Goal: Information Seeking & Learning: Learn about a topic

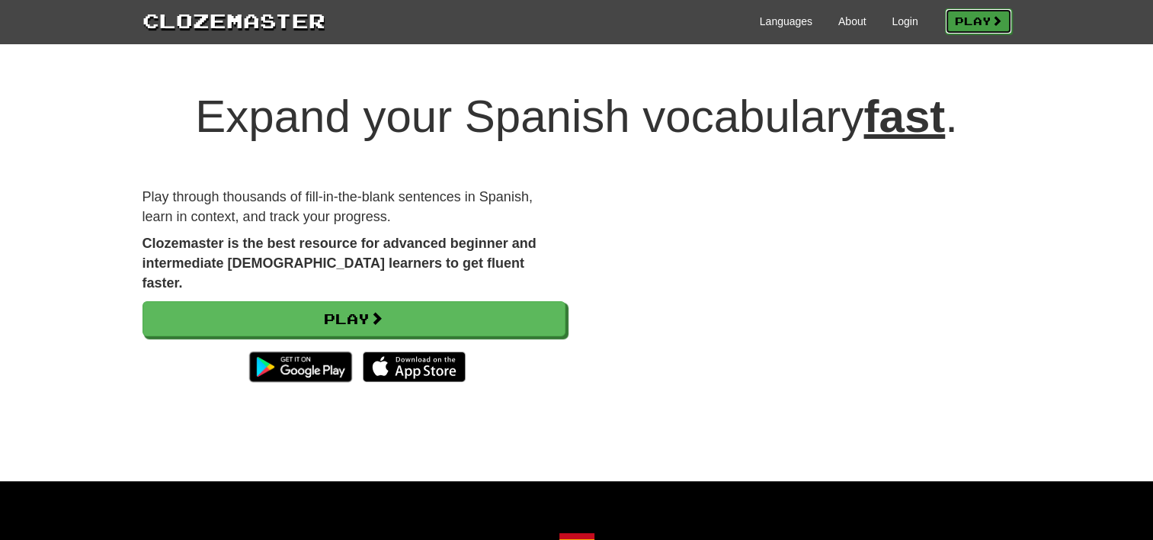
click at [983, 8] on link "Play" at bounding box center [978, 21] width 67 height 26
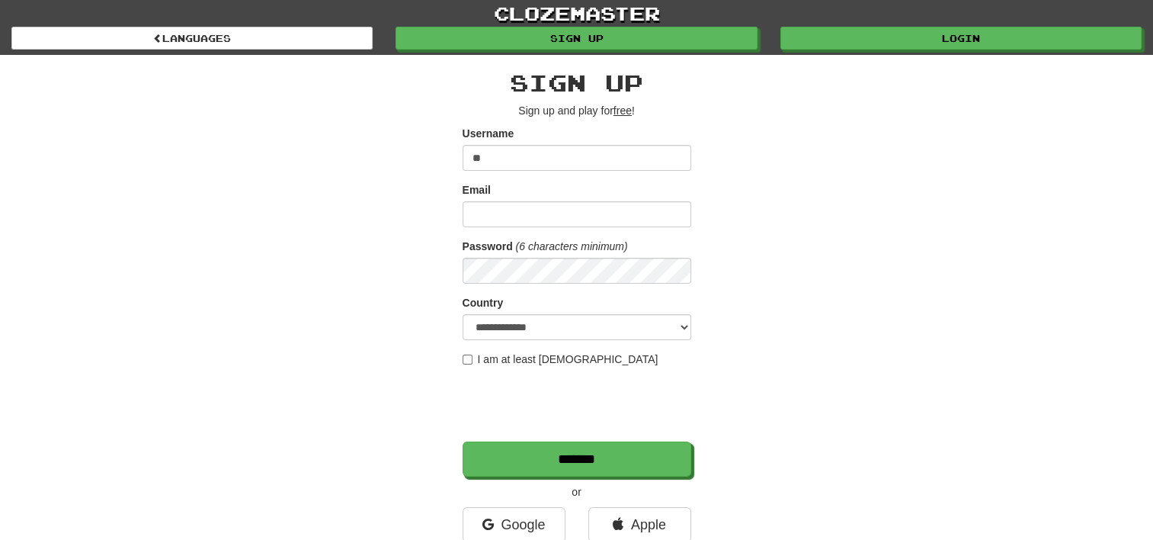
type input "*"
type input "**********"
click at [534, 213] on input "Email" at bounding box center [577, 214] width 229 height 26
type input "**********"
click at [509, 326] on select "**********" at bounding box center [577, 327] width 229 height 26
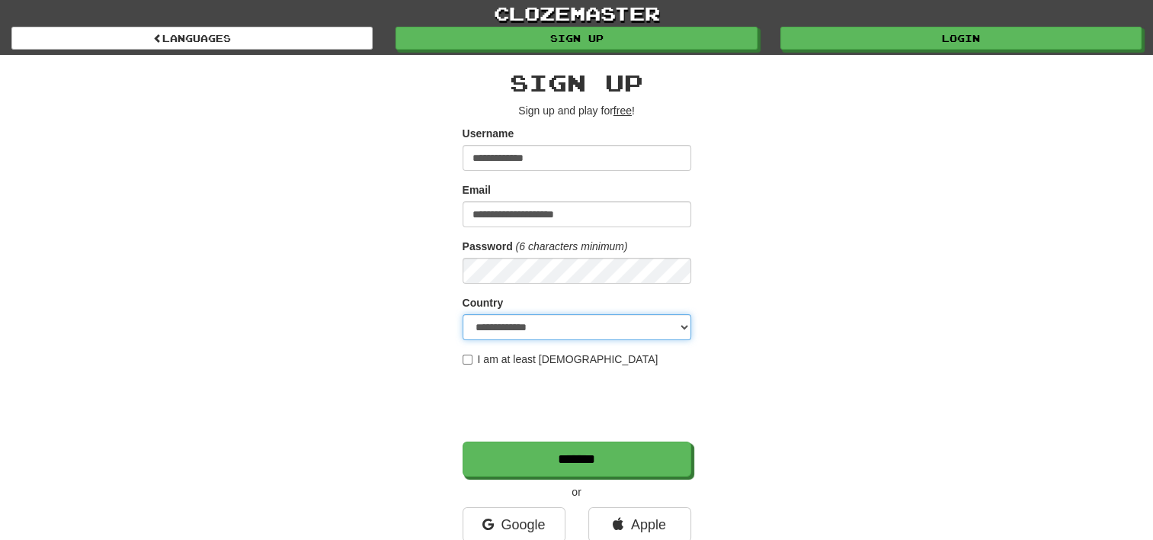
select select "**"
click at [463, 314] on select "**********" at bounding box center [577, 327] width 229 height 26
click at [504, 358] on label "I am at least 16 years old" at bounding box center [561, 358] width 196 height 15
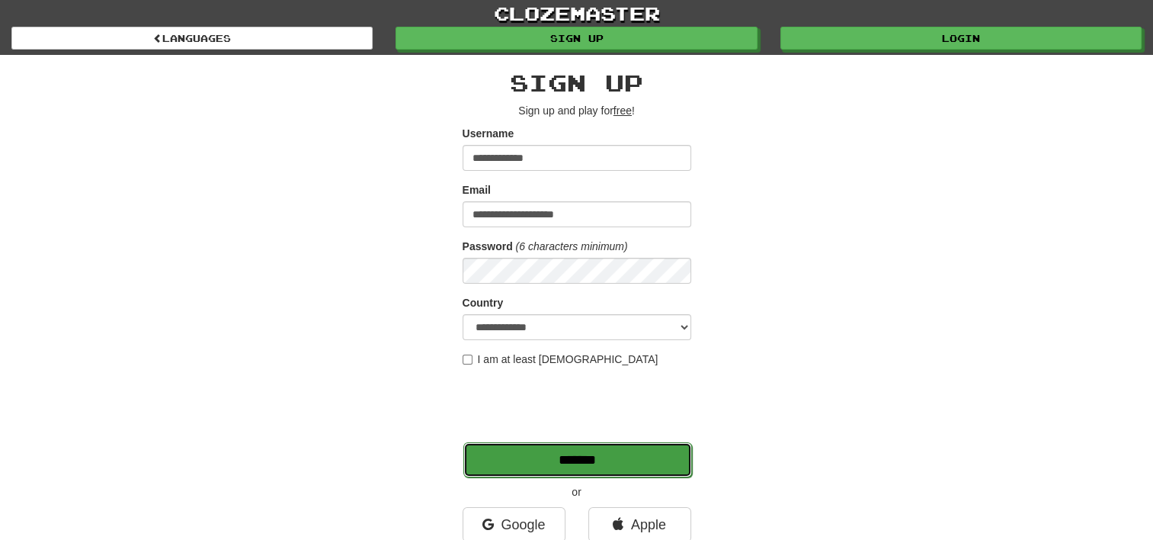
click at [575, 454] on input "*******" at bounding box center [577, 459] width 229 height 35
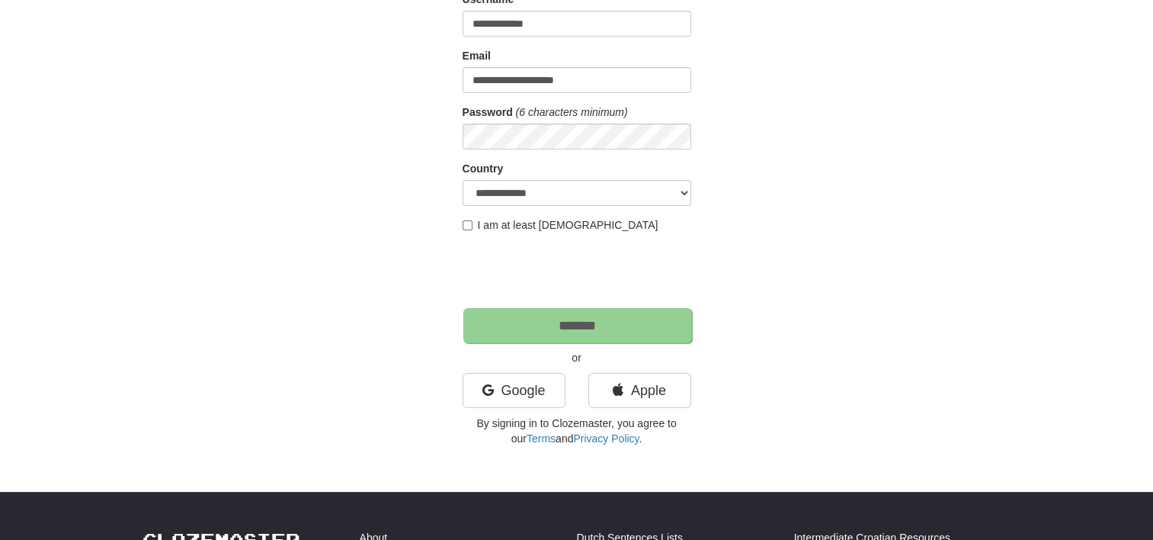
scroll to position [145, 0]
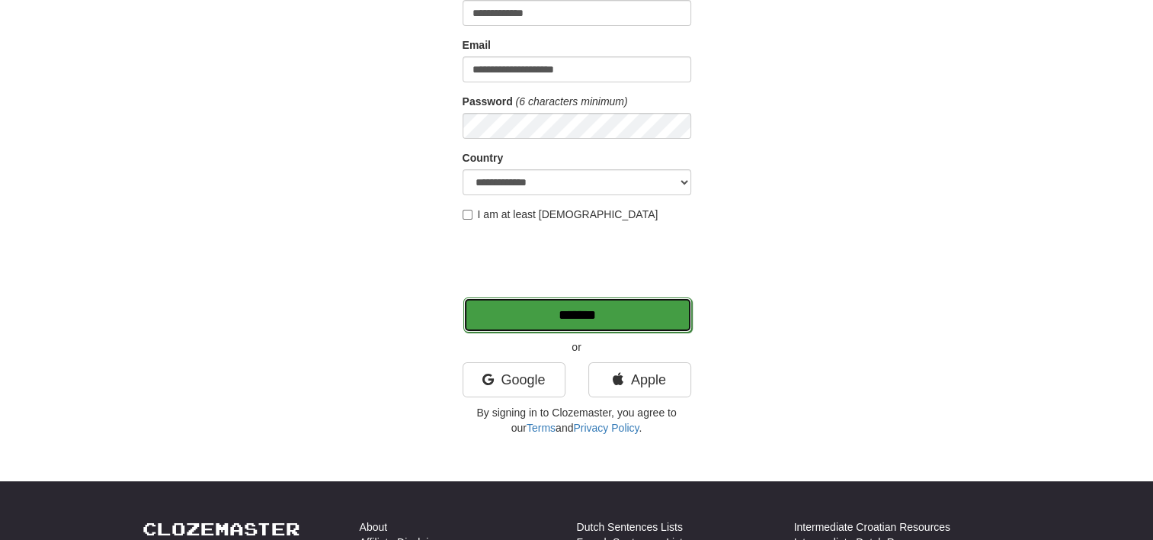
click at [525, 313] on input "*******" at bounding box center [577, 314] width 229 height 35
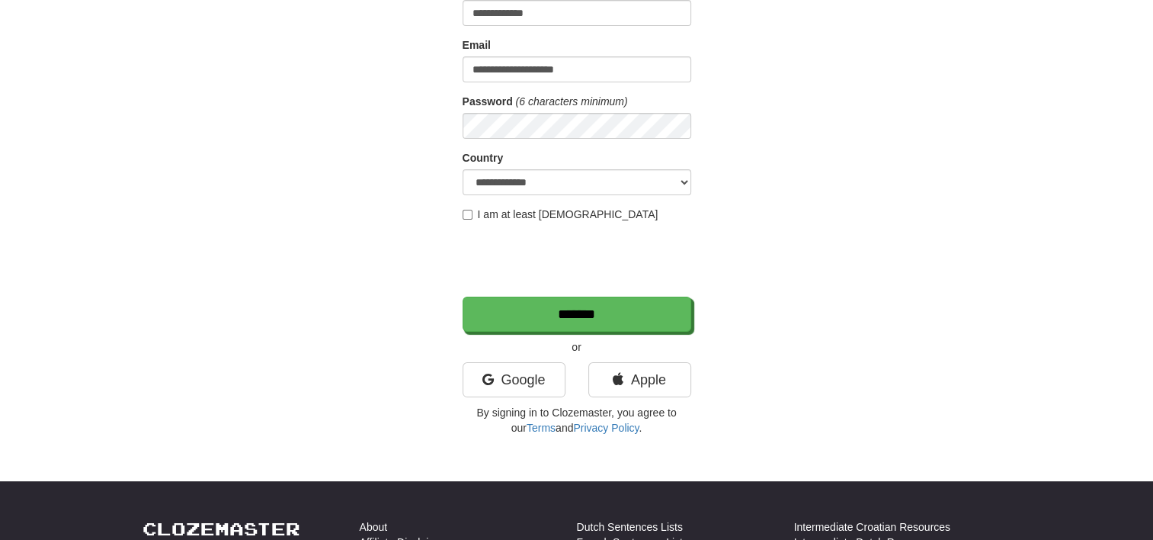
scroll to position [0, 0]
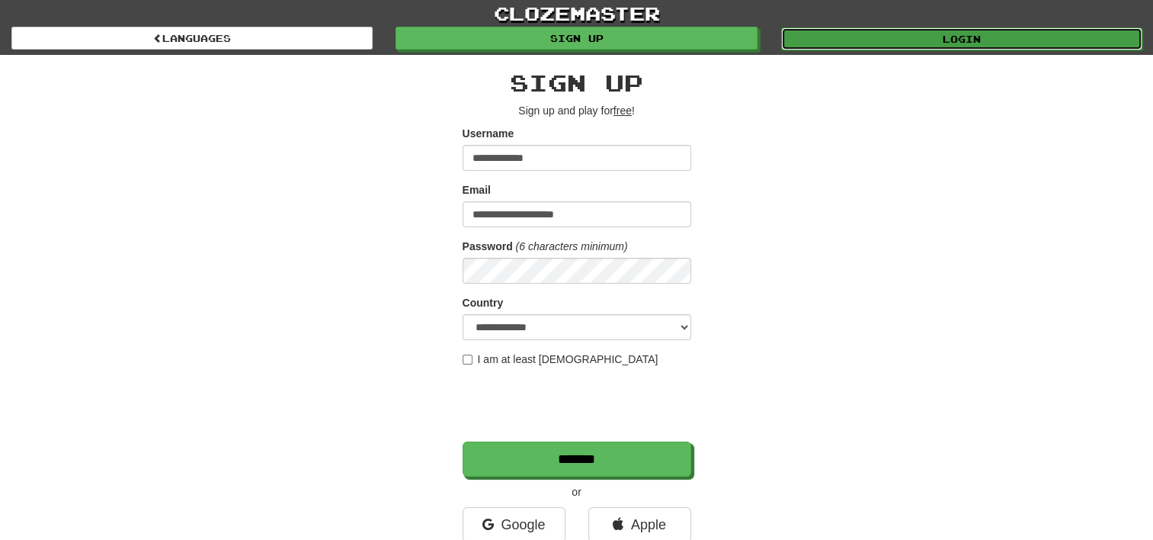
click at [889, 38] on link "Login" at bounding box center [961, 38] width 361 height 23
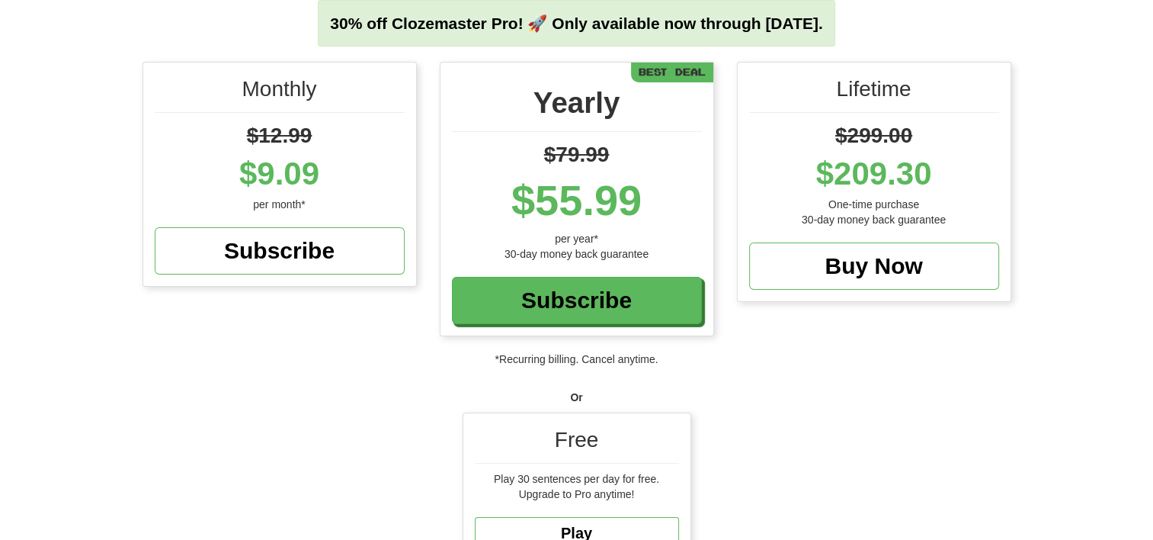
scroll to position [393, 0]
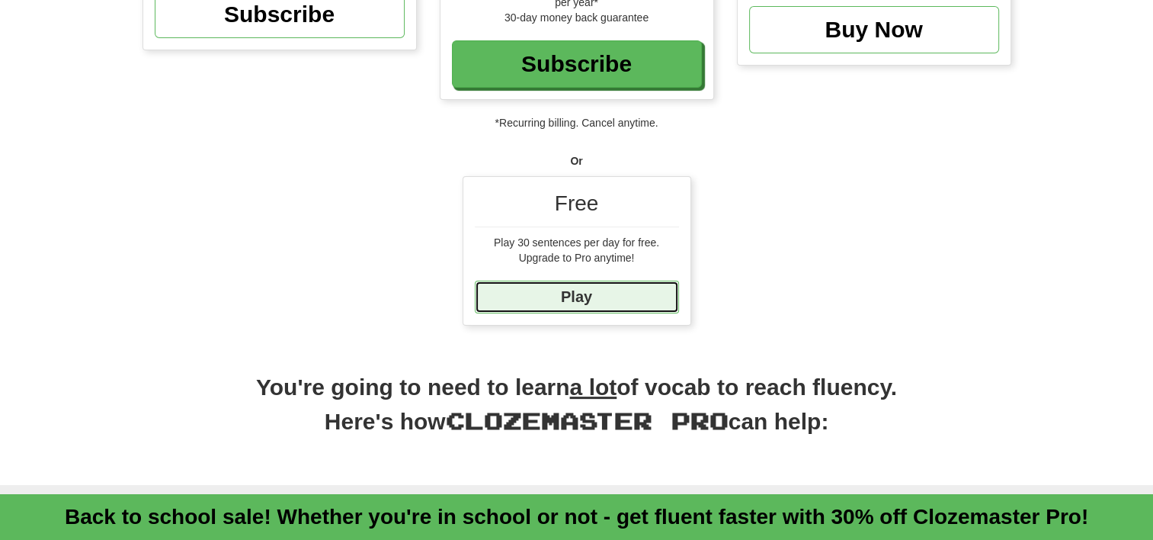
click at [594, 299] on link "Play" at bounding box center [577, 297] width 204 height 33
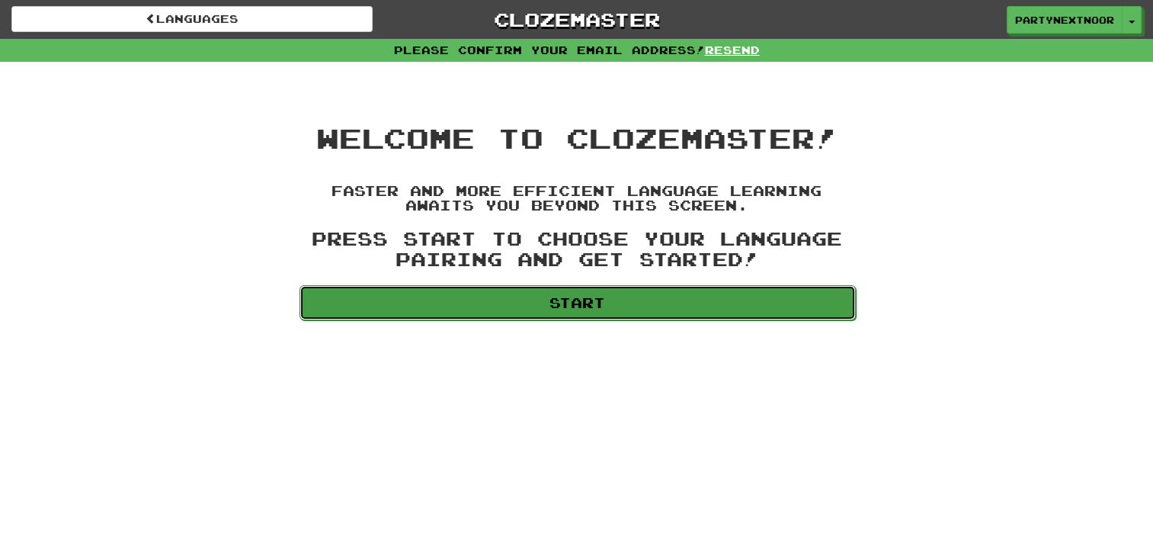
click at [622, 312] on link "Start" at bounding box center [578, 302] width 556 height 35
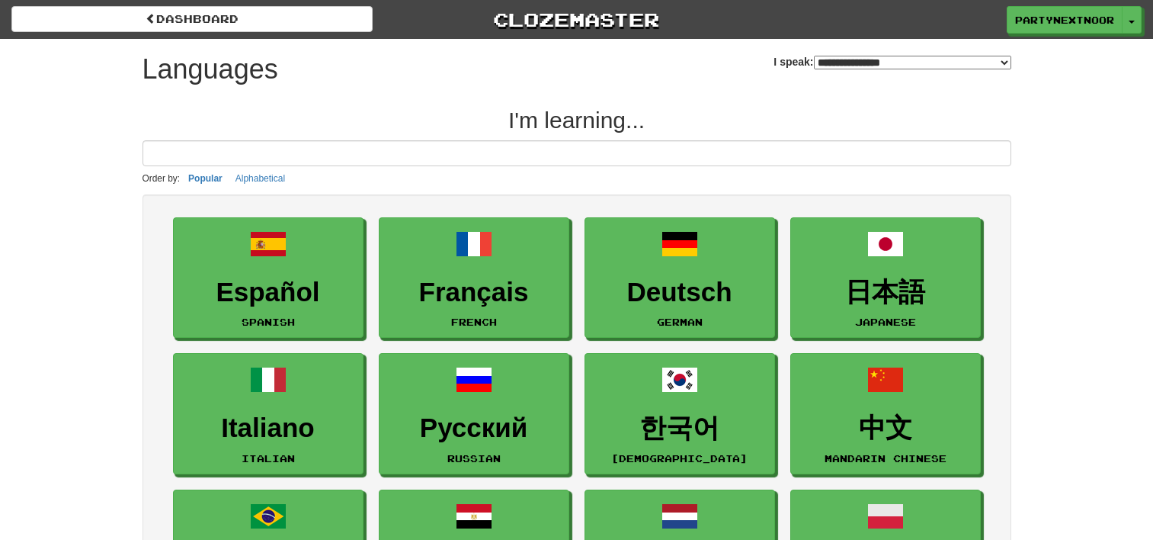
select select "*******"
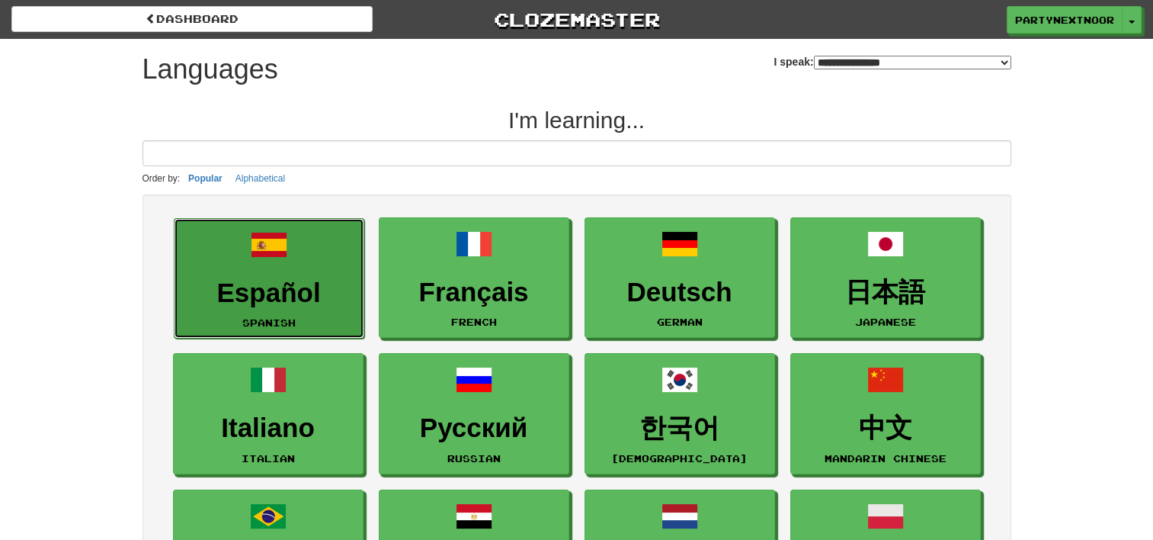
click at [258, 287] on h3 "Español" at bounding box center [269, 293] width 174 height 30
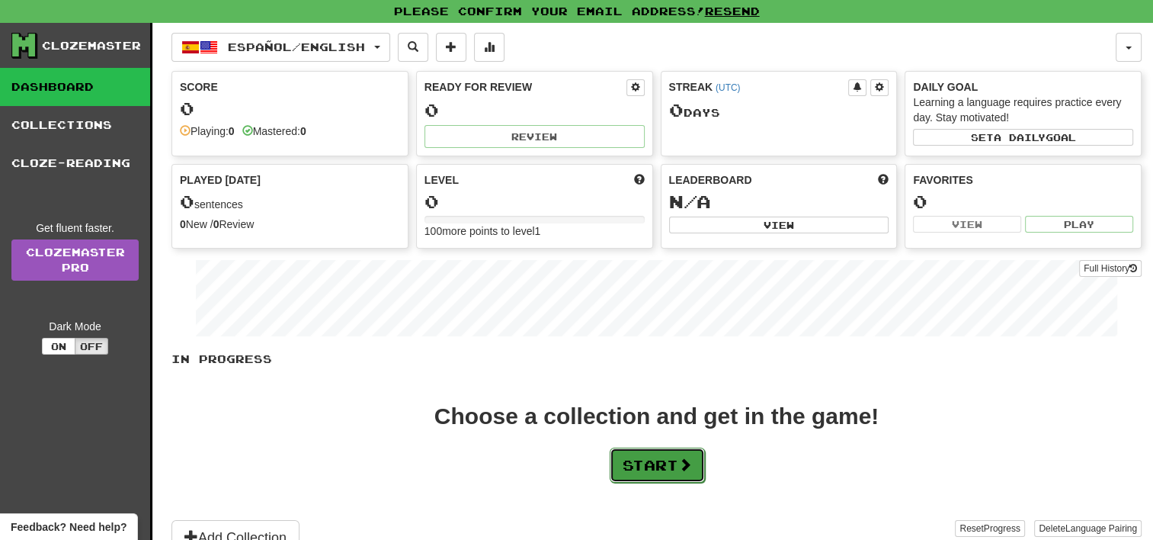
click at [659, 468] on button "Start" at bounding box center [657, 464] width 95 height 35
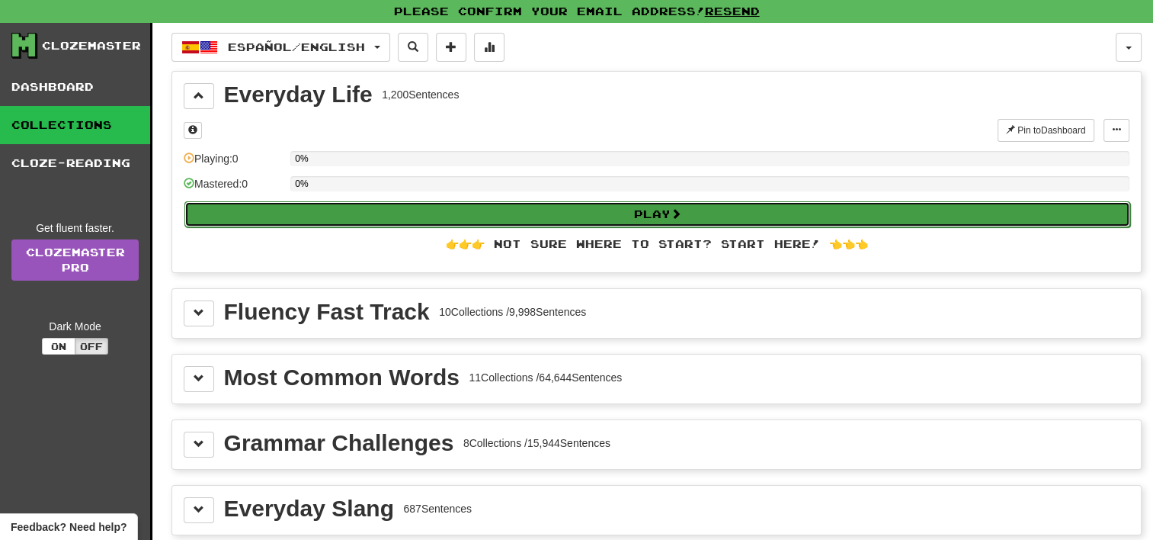
click at [629, 214] on button "Play" at bounding box center [657, 214] width 946 height 26
select select "**"
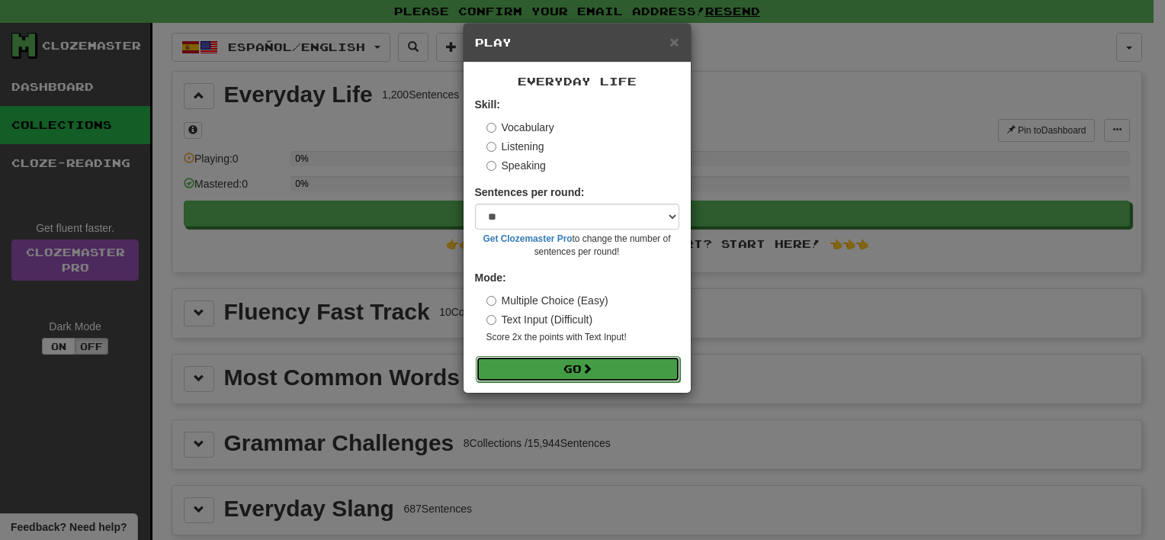
click at [563, 373] on button "Go" at bounding box center [578, 369] width 204 height 26
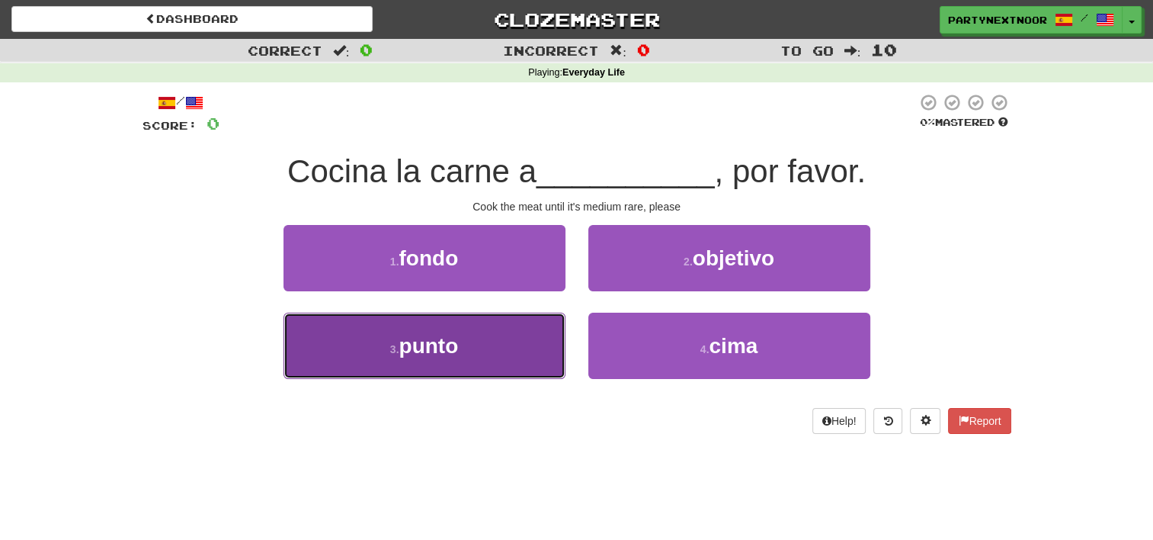
click at [528, 349] on button "3 . punto" at bounding box center [425, 346] width 282 height 66
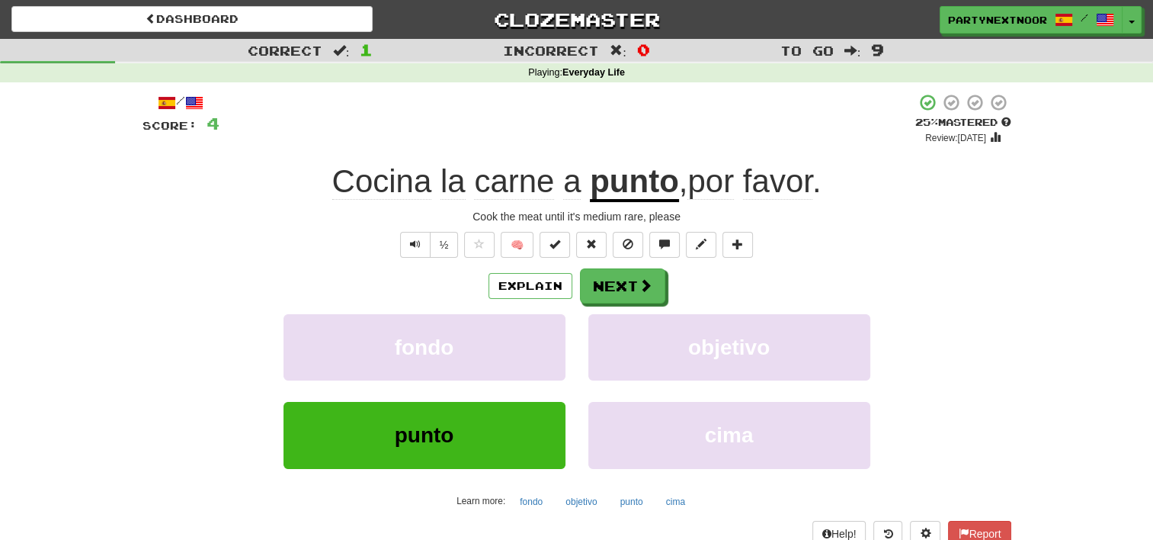
click at [595, 187] on u "punto" at bounding box center [634, 182] width 89 height 39
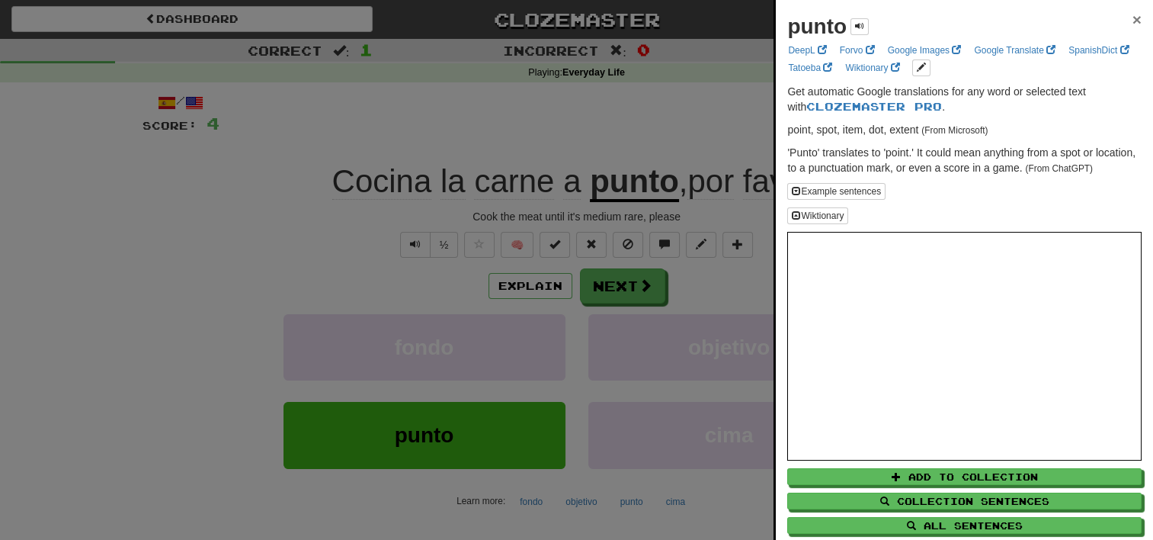
click at [1133, 18] on span "×" at bounding box center [1137, 20] width 9 height 18
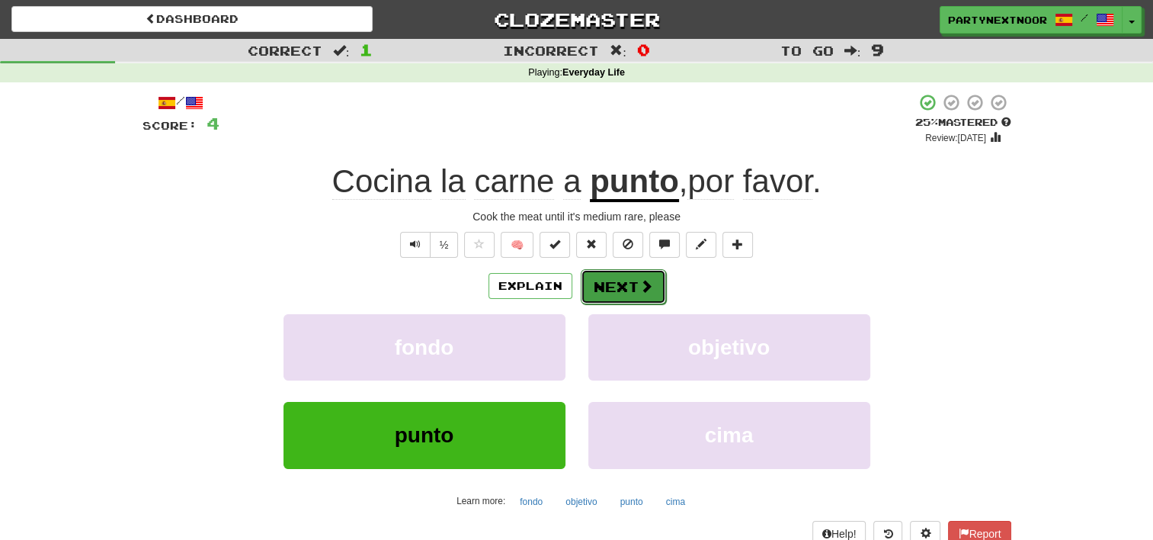
click at [619, 280] on button "Next" at bounding box center [623, 286] width 85 height 35
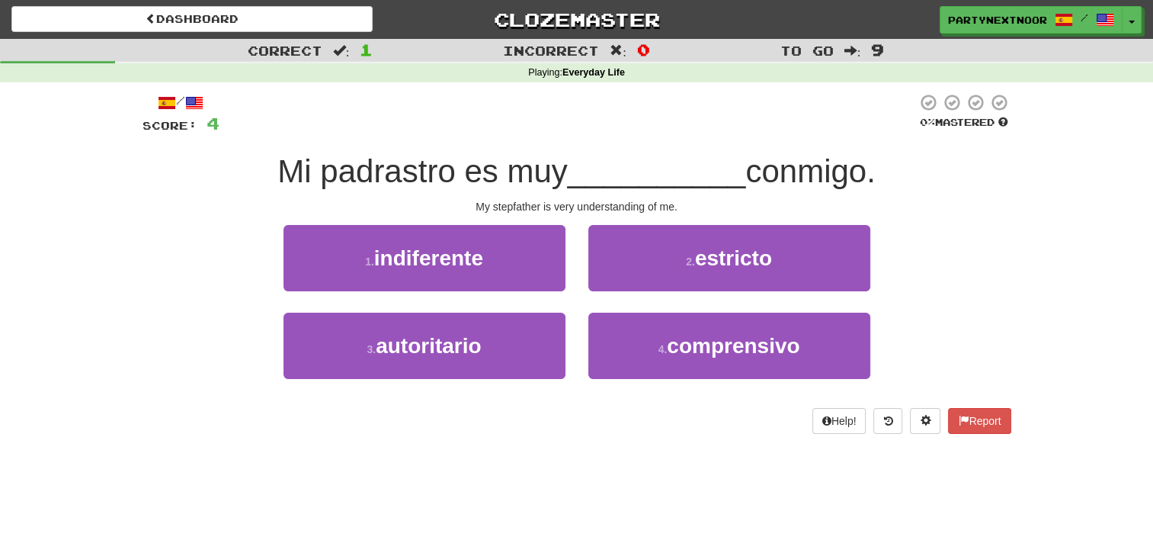
click at [402, 175] on span "Mi padrastro es muy" at bounding box center [422, 171] width 290 height 36
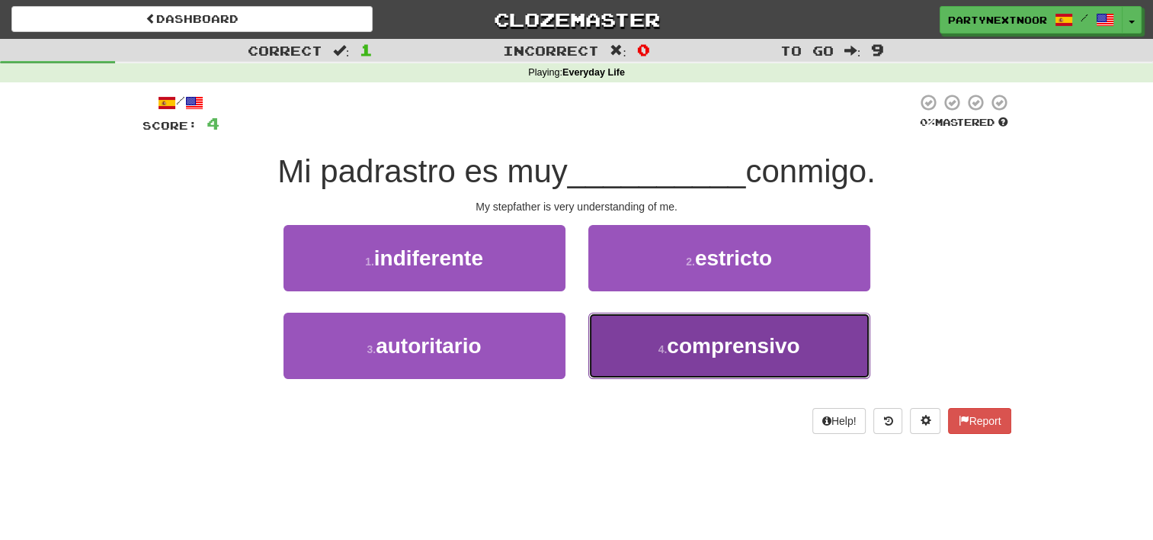
click at [797, 356] on span "comprensivo" at bounding box center [733, 346] width 133 height 24
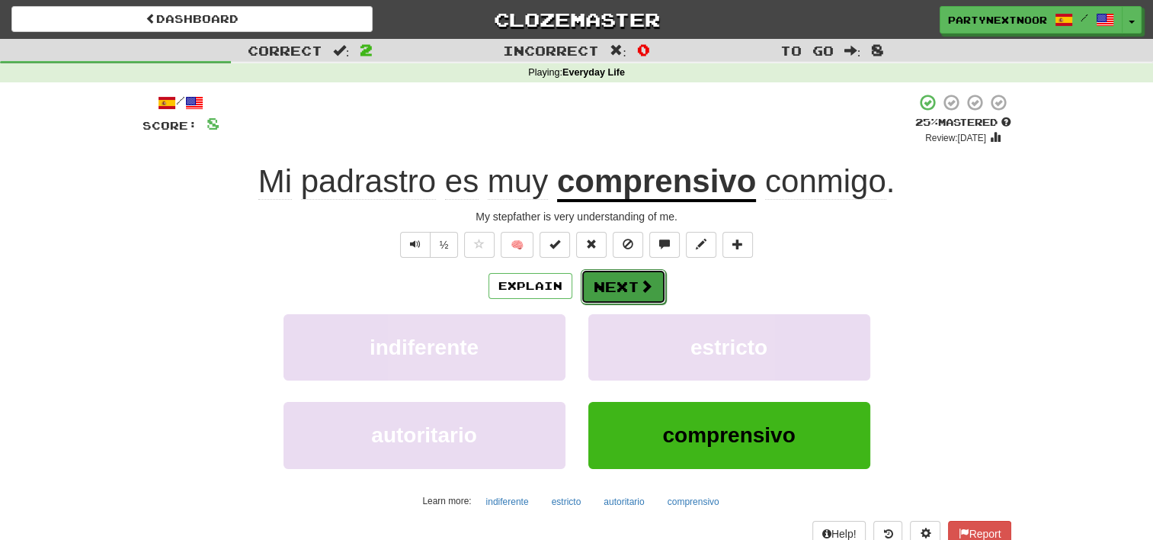
click at [607, 288] on button "Next" at bounding box center [623, 286] width 85 height 35
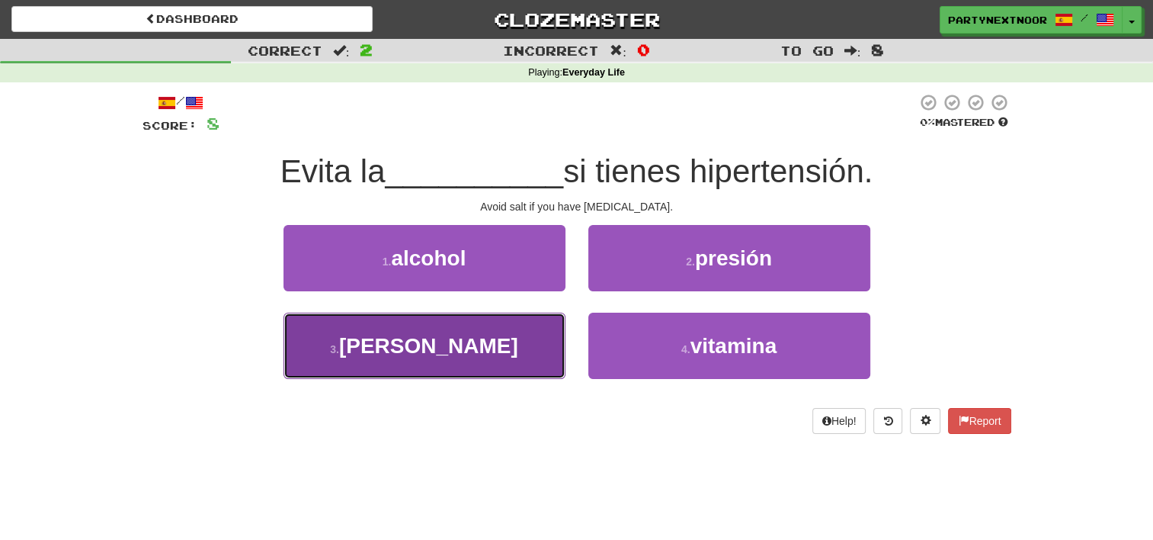
click at [509, 331] on button "3 . sal" at bounding box center [425, 346] width 282 height 66
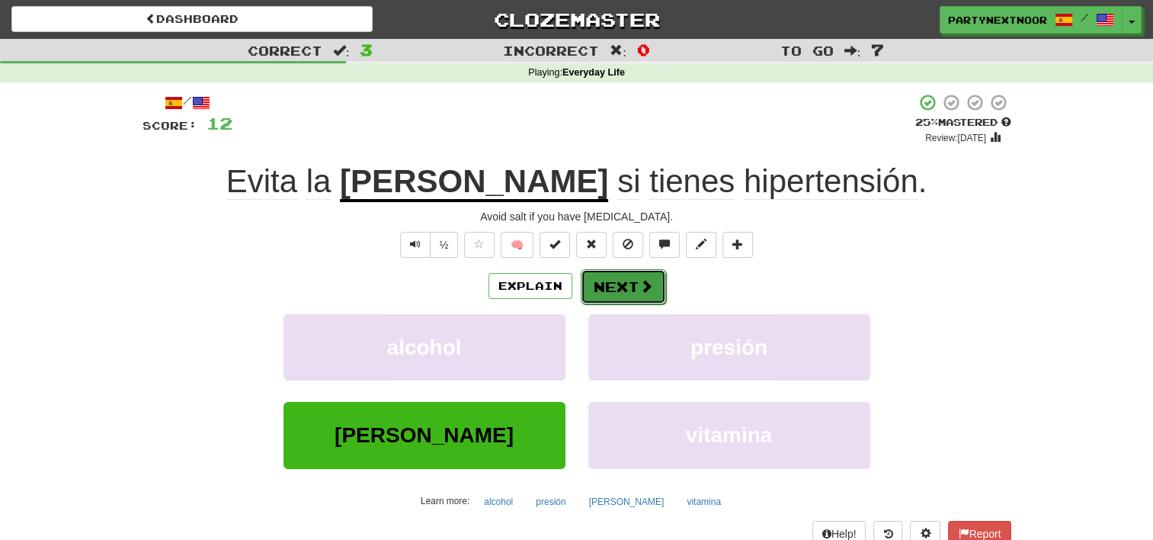
click at [622, 290] on button "Next" at bounding box center [623, 286] width 85 height 35
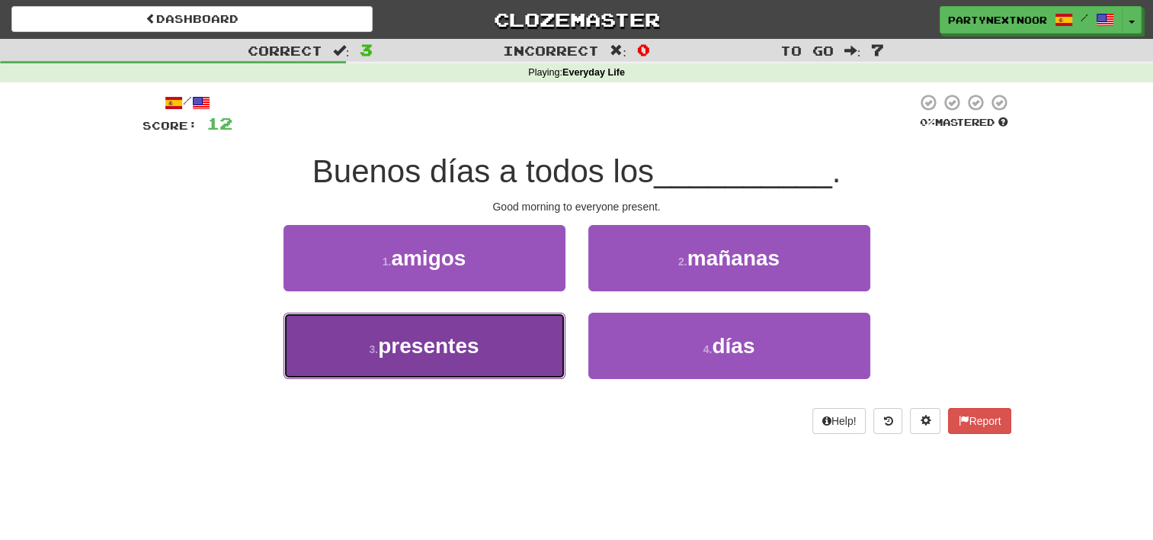
click at [543, 313] on button "3 . presentes" at bounding box center [425, 346] width 282 height 66
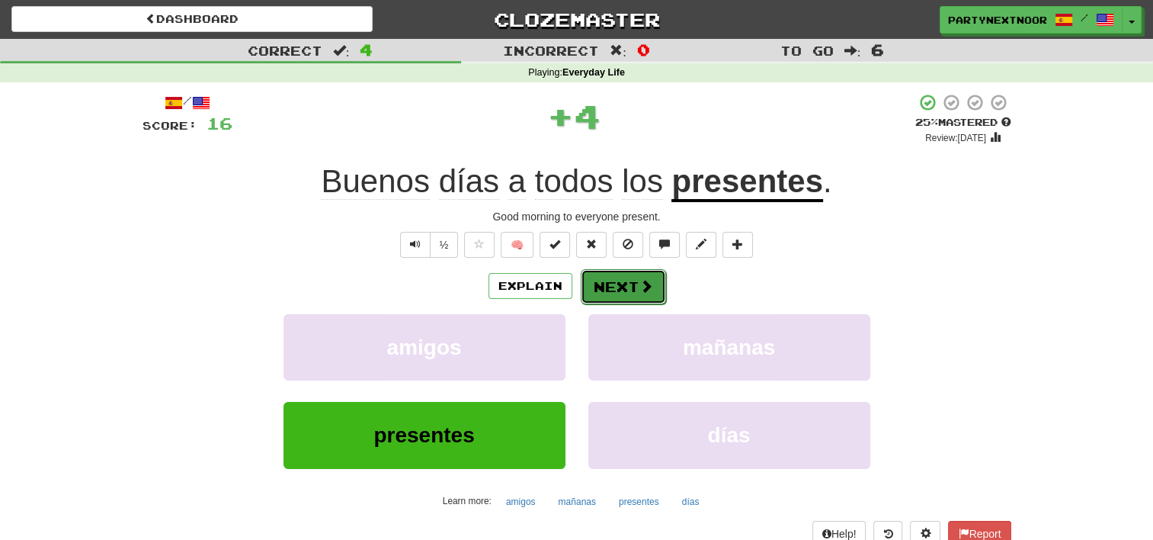
click at [653, 278] on button "Next" at bounding box center [623, 286] width 85 height 35
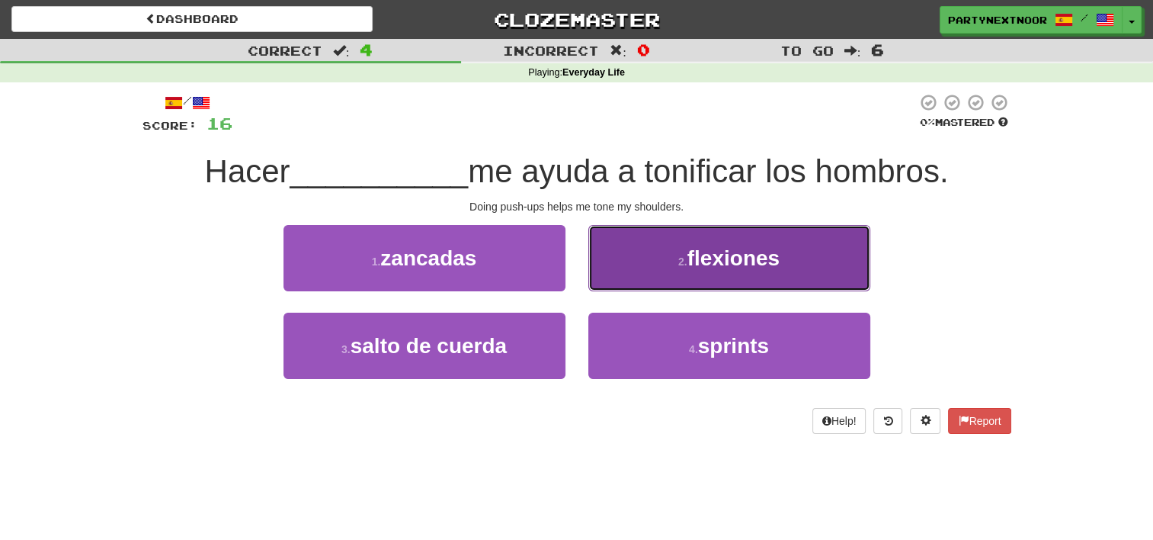
click at [657, 232] on button "2 . flexiones" at bounding box center [729, 258] width 282 height 66
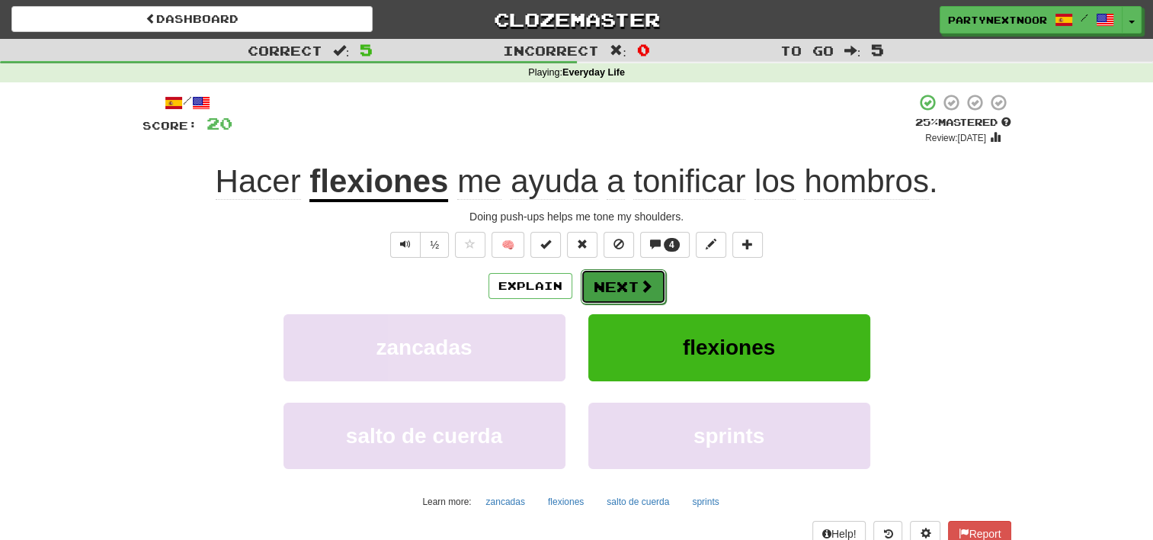
click at [613, 287] on button "Next" at bounding box center [623, 286] width 85 height 35
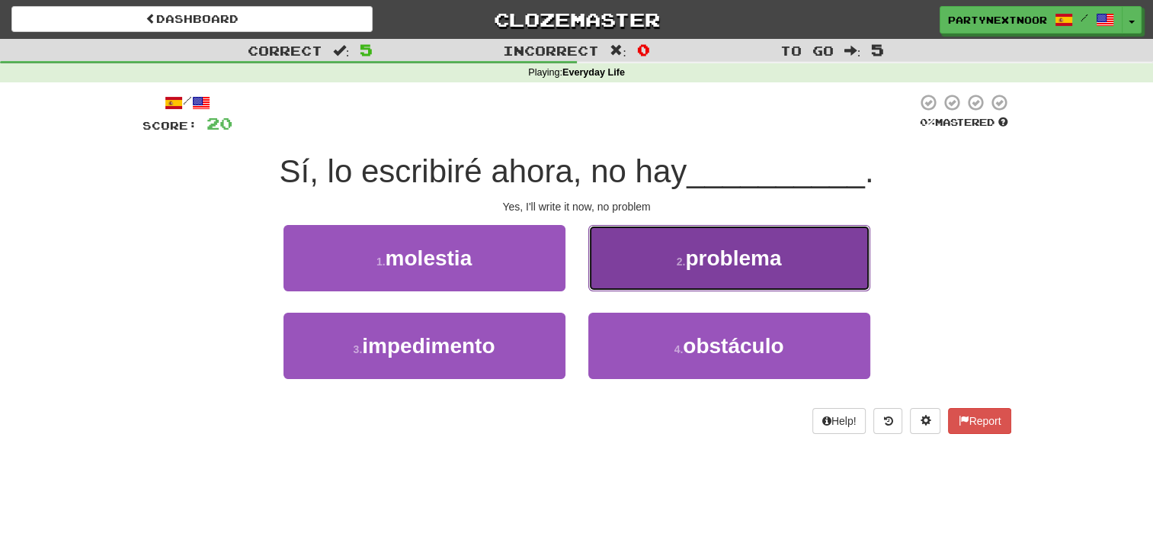
click at [744, 251] on span "problema" at bounding box center [733, 258] width 96 height 24
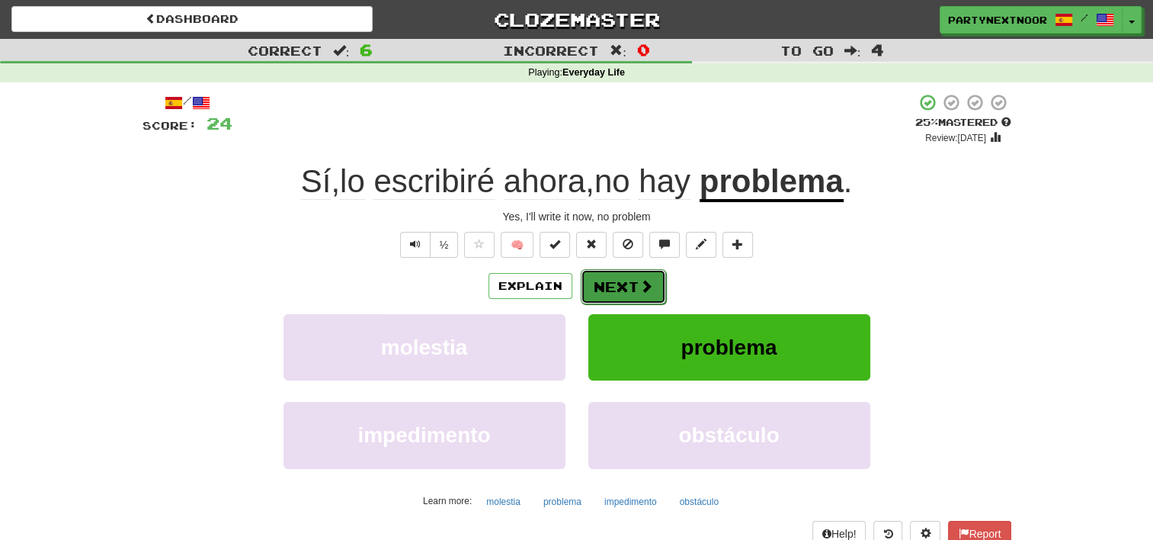
click at [614, 273] on button "Next" at bounding box center [623, 286] width 85 height 35
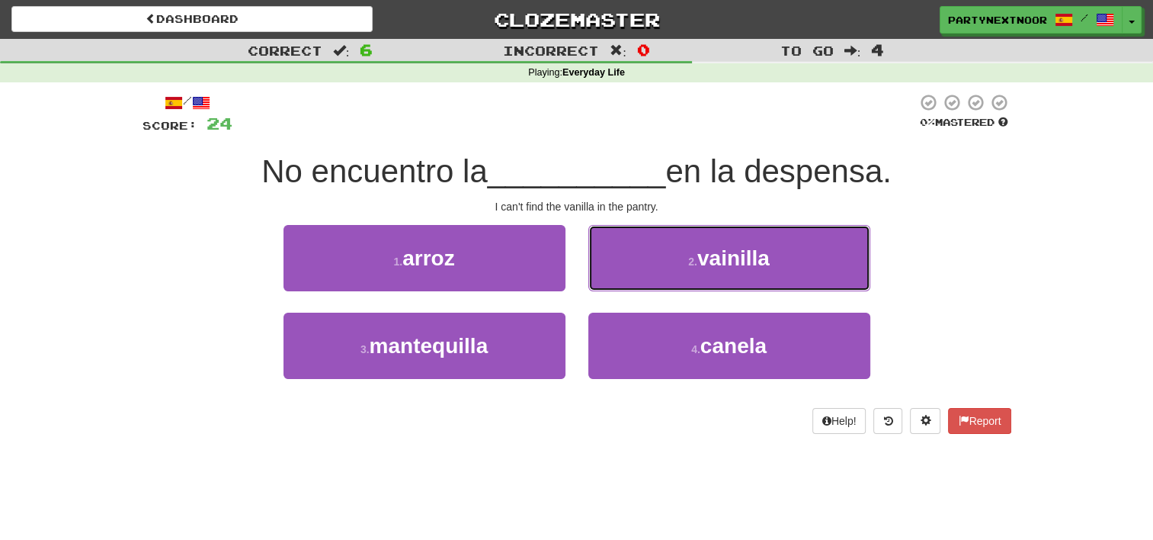
click at [614, 273] on button "2 . vainilla" at bounding box center [729, 258] width 282 height 66
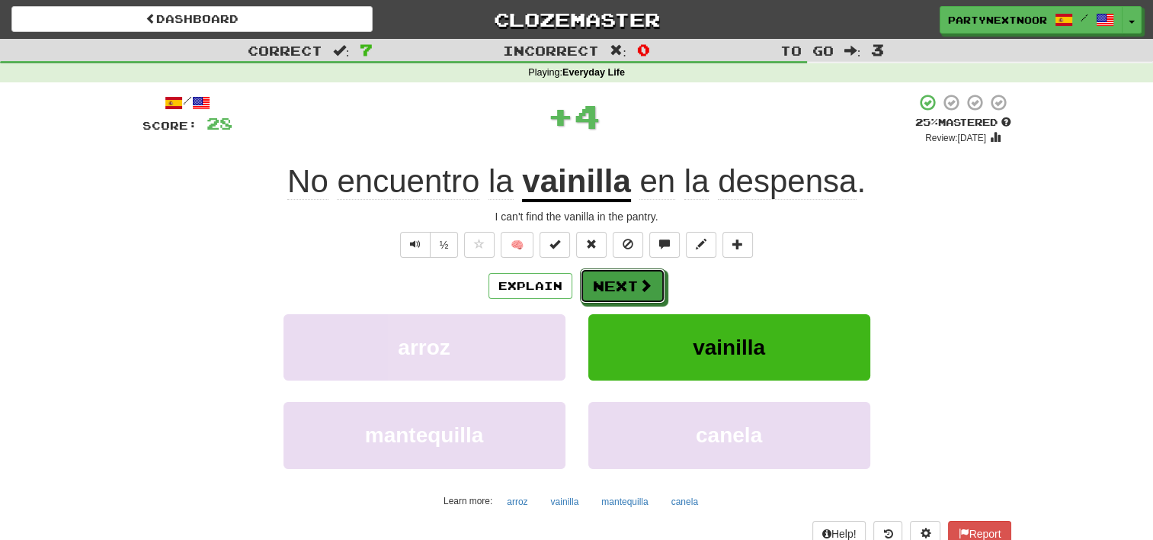
click at [614, 273] on button "Next" at bounding box center [622, 285] width 85 height 35
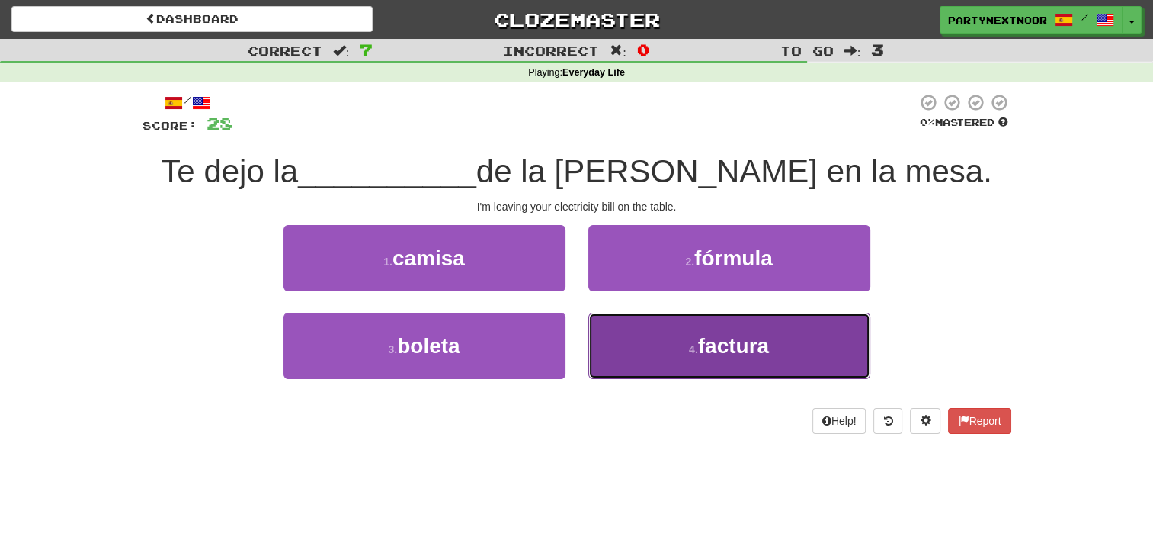
click at [689, 357] on button "4 . factura" at bounding box center [729, 346] width 282 height 66
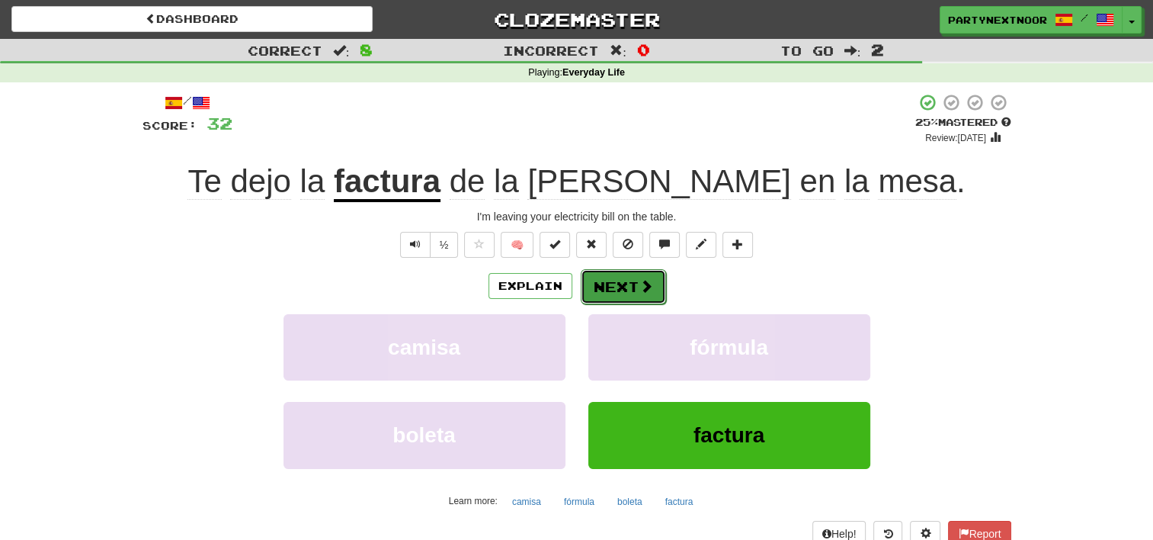
click at [618, 296] on button "Next" at bounding box center [623, 286] width 85 height 35
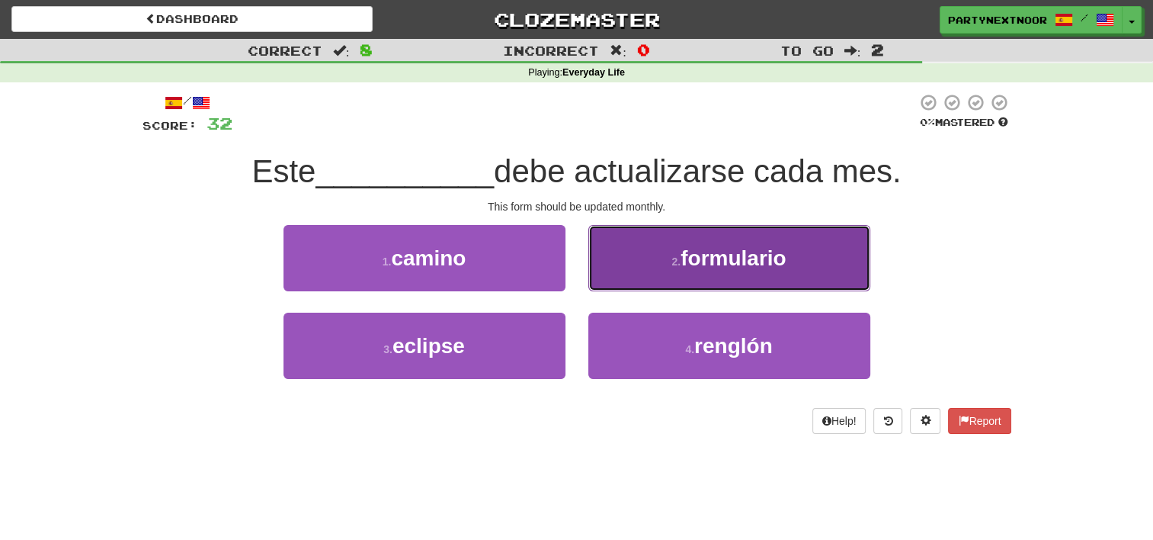
click at [720, 259] on span "formulario" at bounding box center [733, 258] width 105 height 24
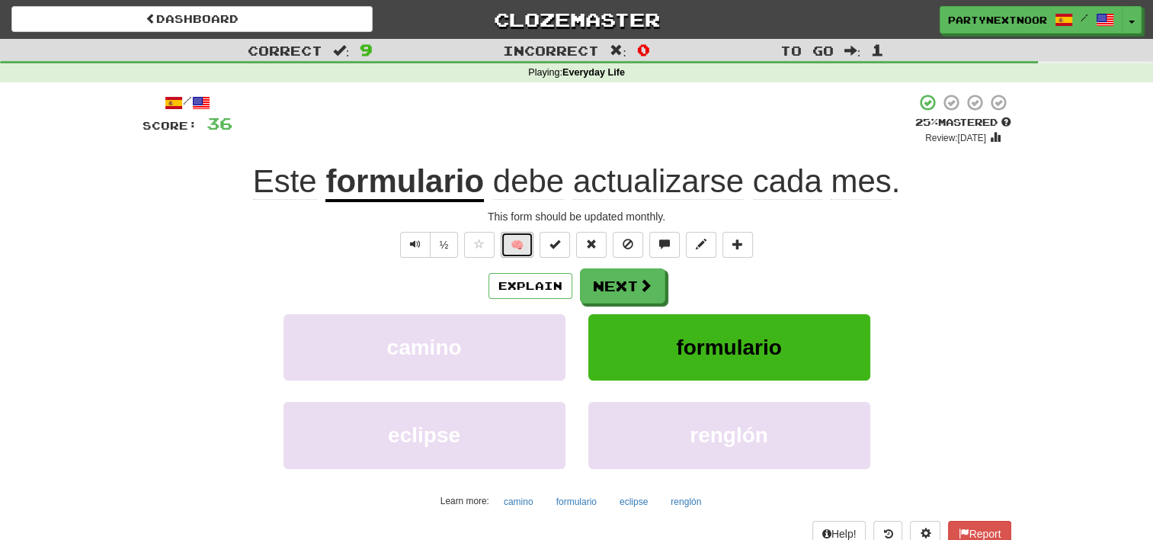
click at [512, 251] on button "🧠" at bounding box center [517, 245] width 33 height 26
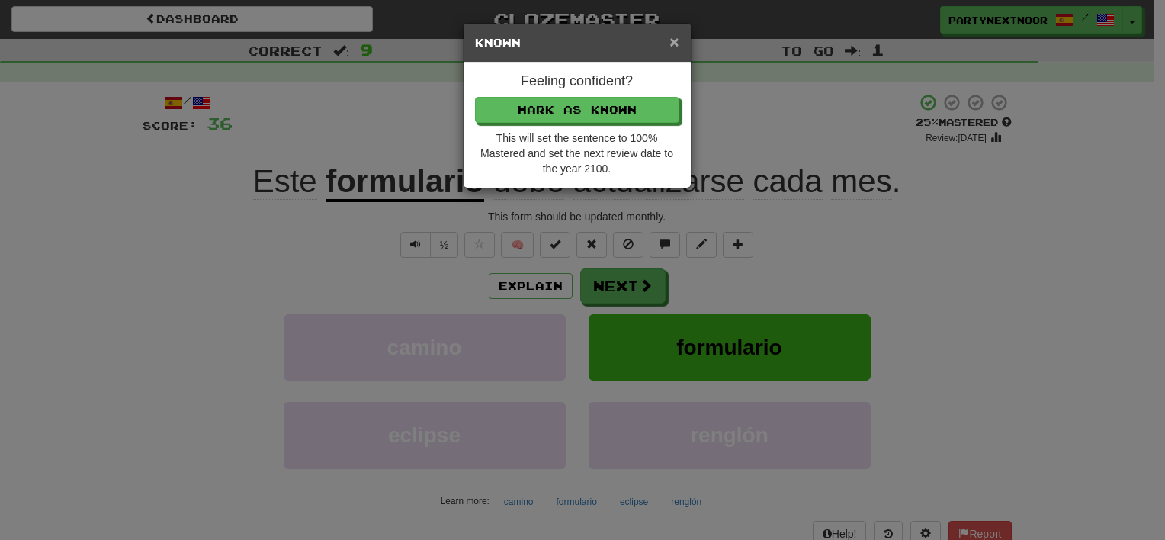
click at [674, 42] on span "×" at bounding box center [673, 42] width 9 height 18
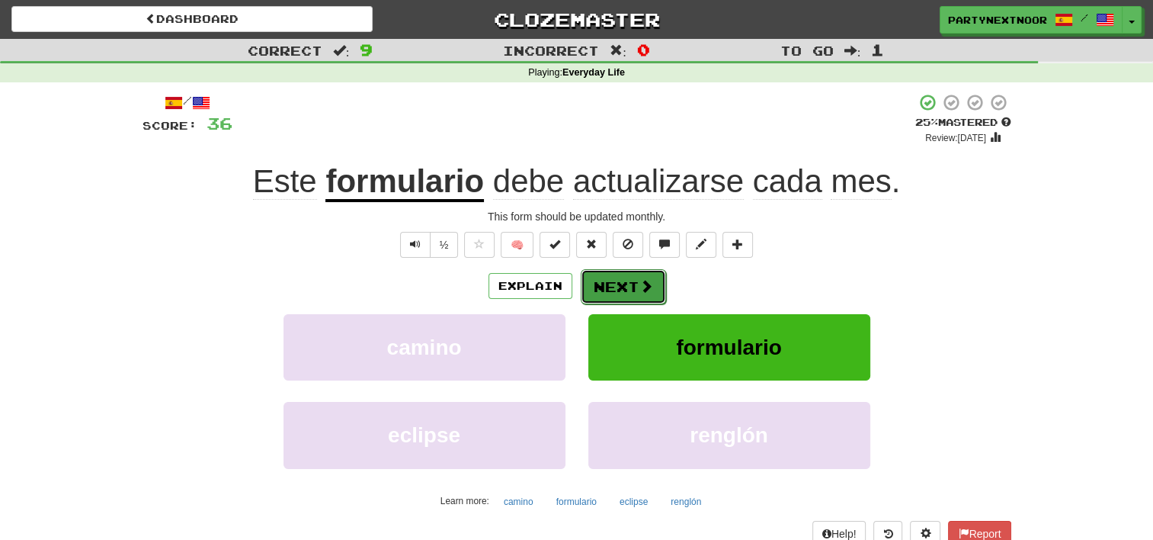
click at [636, 279] on button "Next" at bounding box center [623, 286] width 85 height 35
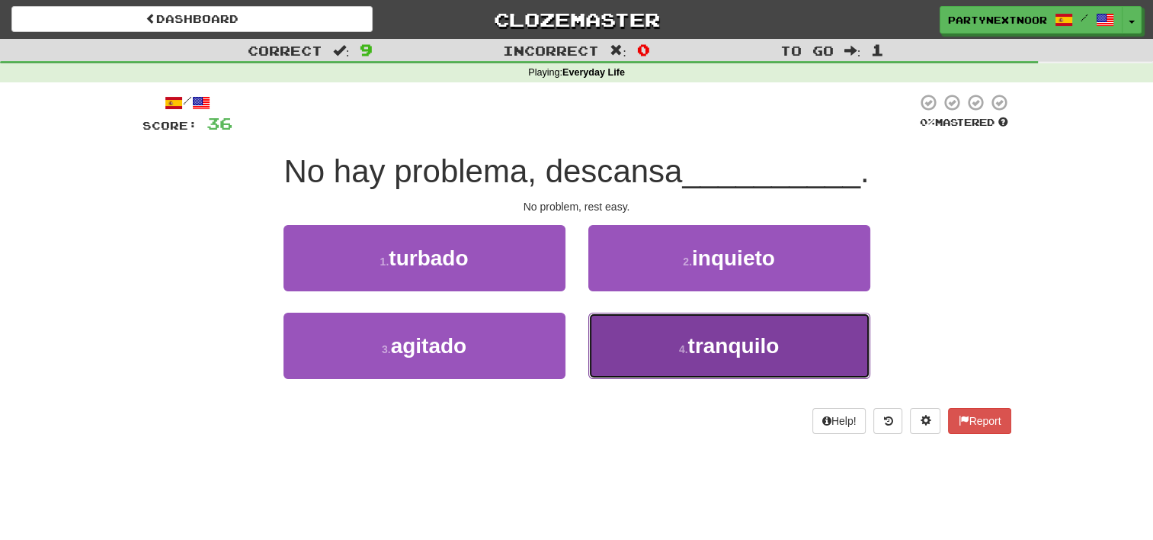
click at [674, 348] on button "4 . tranquilo" at bounding box center [729, 346] width 282 height 66
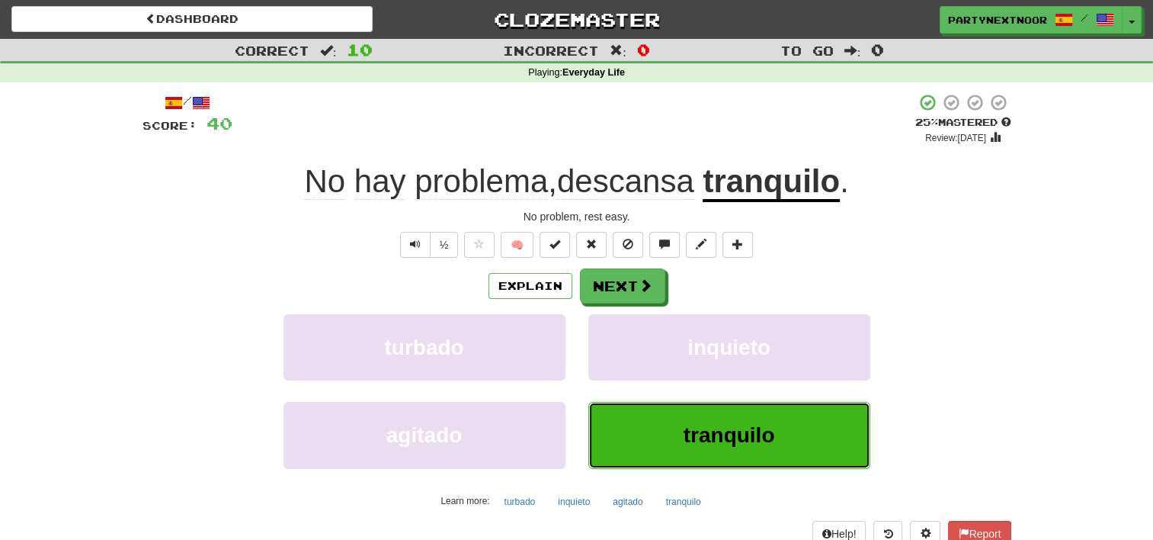
click at [714, 454] on button "tranquilo" at bounding box center [729, 435] width 282 height 66
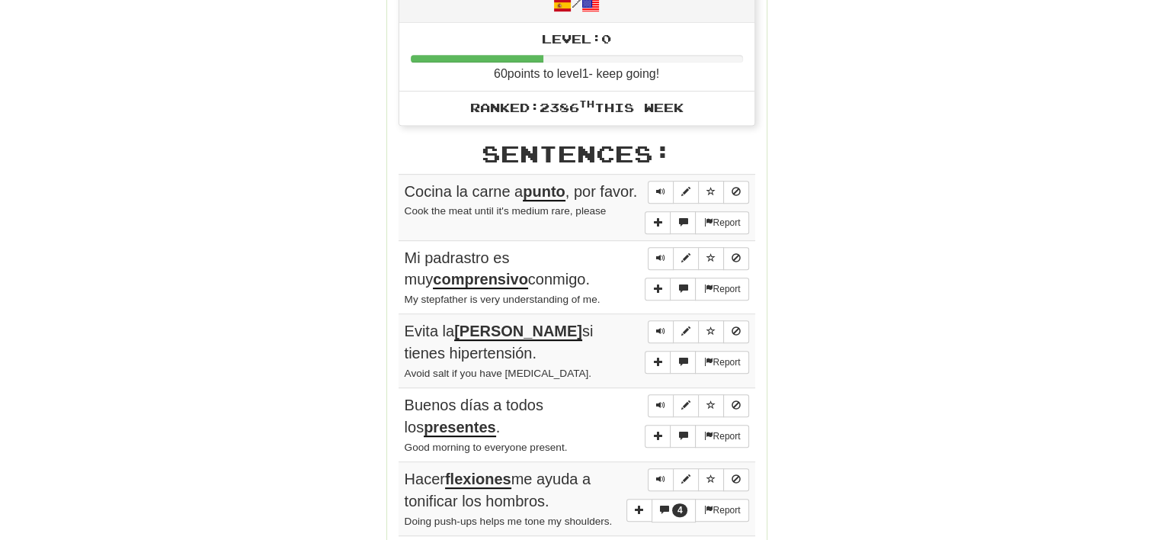
scroll to position [737, 0]
